Goal: Information Seeking & Learning: Learn about a topic

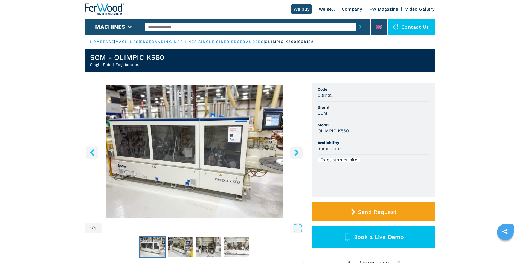
click at [95, 151] on icon "left-button" at bounding box center [92, 152] width 7 height 7
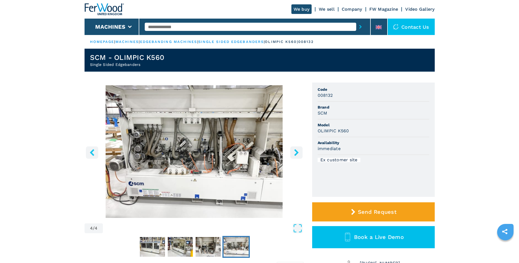
click at [95, 151] on icon "left-button" at bounding box center [92, 152] width 7 height 7
click at [90, 152] on icon "left-button" at bounding box center [92, 152] width 7 height 7
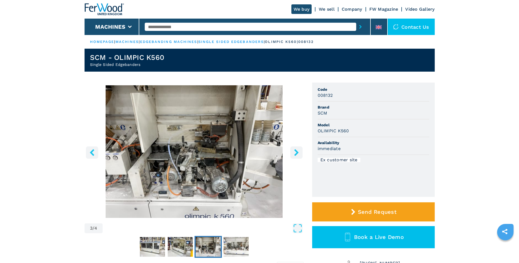
click at [90, 152] on icon "left-button" at bounding box center [92, 152] width 7 height 7
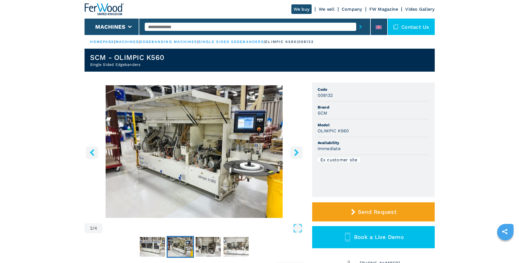
click at [90, 152] on icon "left-button" at bounding box center [92, 152] width 4 height 7
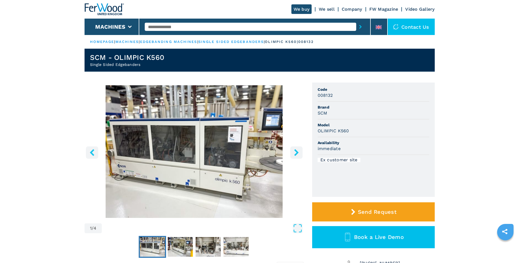
click at [90, 152] on icon "left-button" at bounding box center [92, 152] width 4 height 7
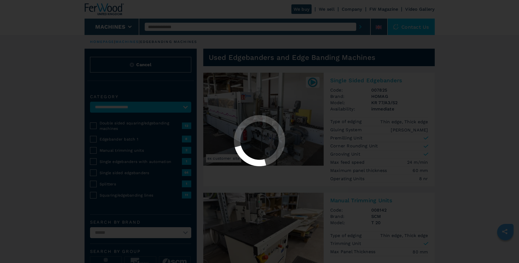
select select "**********"
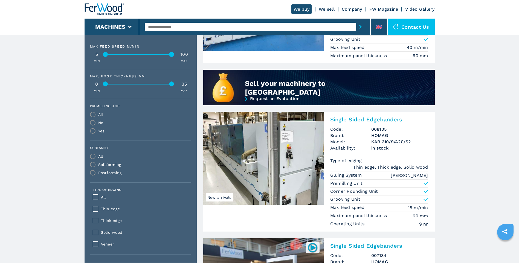
scroll to position [465, 0]
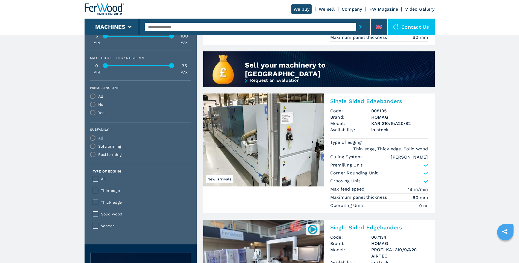
click at [111, 212] on span "Solid wood" at bounding box center [144, 214] width 87 height 6
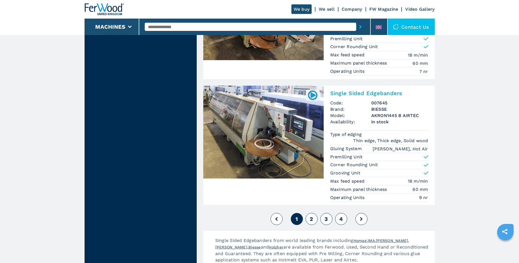
scroll to position [1414, 0]
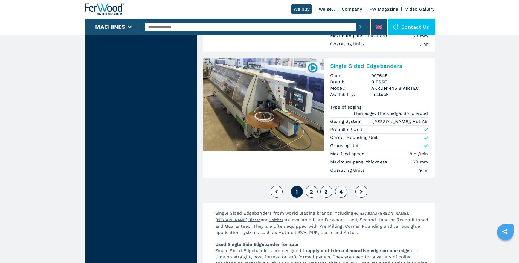
click at [311, 189] on span "2" at bounding box center [311, 192] width 3 height 7
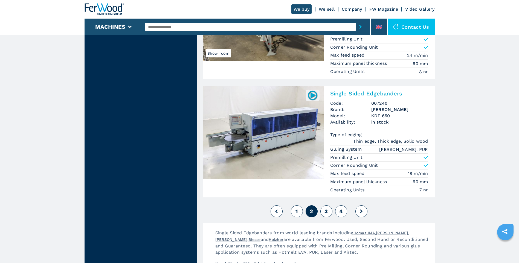
scroll to position [1369, 0]
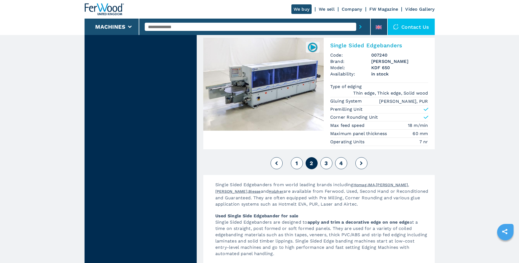
click at [329, 159] on button "3" at bounding box center [327, 163] width 12 height 12
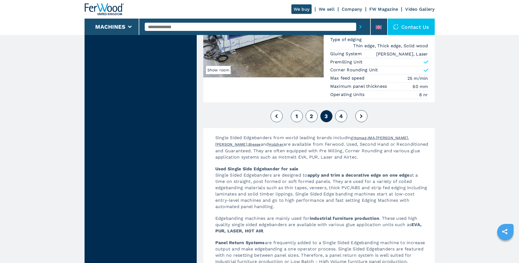
scroll to position [1424, 0]
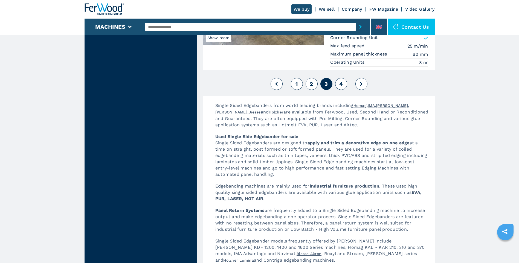
click at [344, 82] on button "4" at bounding box center [341, 84] width 12 height 12
